Goal: Transaction & Acquisition: Purchase product/service

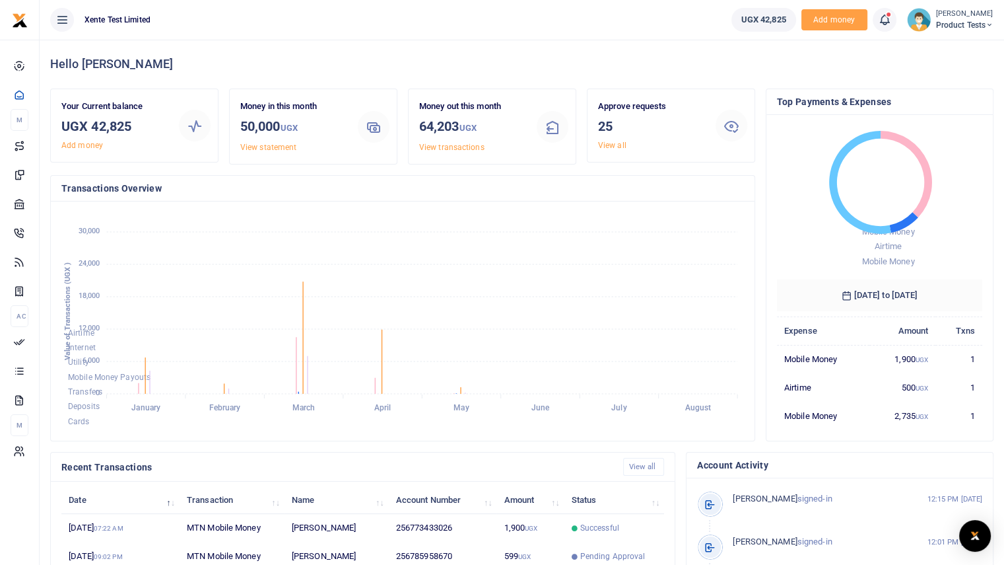
scroll to position [11, 11]
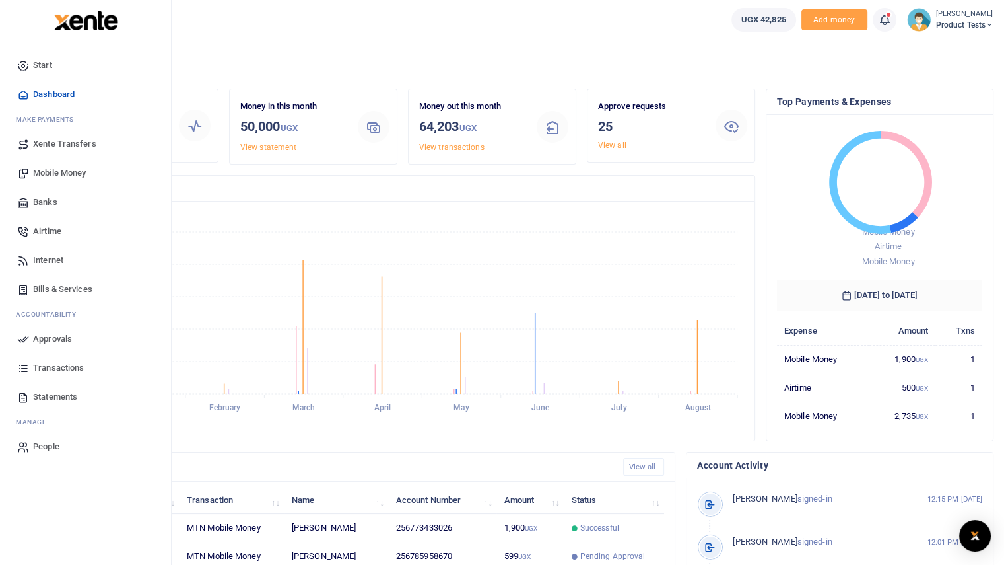
click at [57, 285] on span "Bills & Services" at bounding box center [62, 289] width 59 height 13
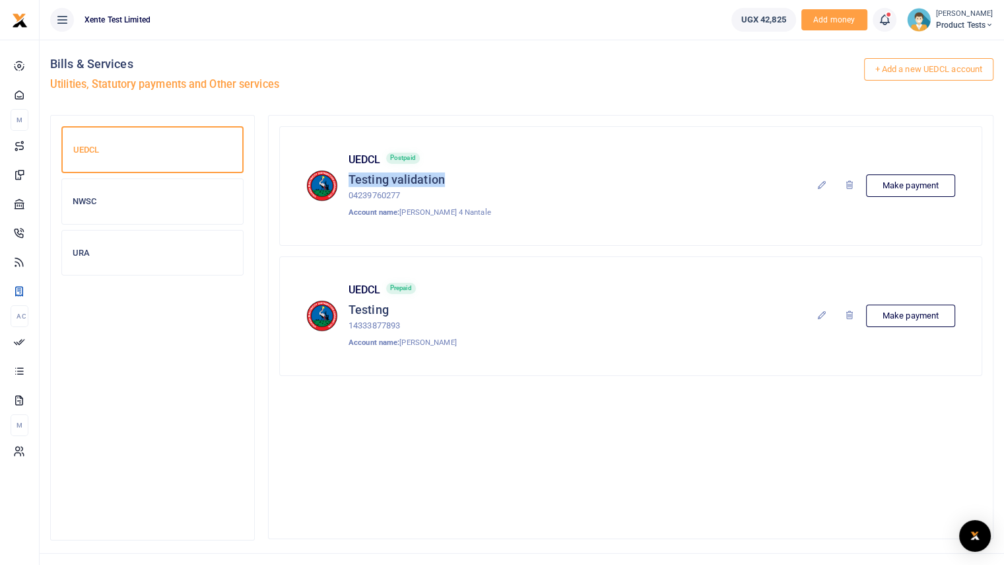
drag, startPoint x: 349, startPoint y: 176, endPoint x: 481, endPoint y: 180, distance: 132.1
click at [481, 180] on div "UEDCL Postpaid Testing validation 04239760277 Account name: [PERSON_NAME] 4 [PE…" at bounding box center [630, 185] width 649 height 65
click at [501, 224] on div "UEDCL Postpaid Testing validation 04239760277 Account name: [PERSON_NAME] 4 [PE…" at bounding box center [631, 186] width 670 height 87
click at [206, 194] on div "NWSC" at bounding box center [152, 201] width 181 height 45
